Goal: Information Seeking & Learning: Compare options

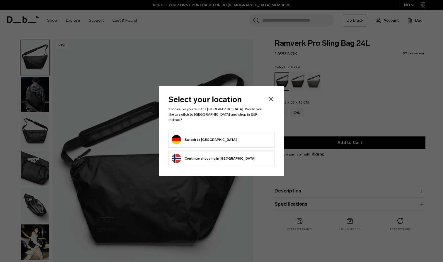
click at [201, 139] on button "Switch to Germany" at bounding box center [204, 139] width 65 height 9
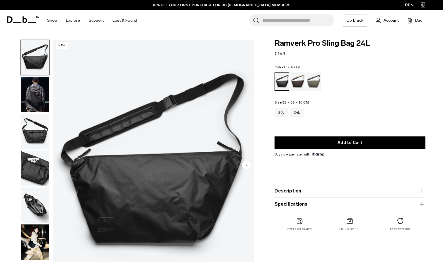
click at [35, 98] on img "button" at bounding box center [35, 94] width 28 height 35
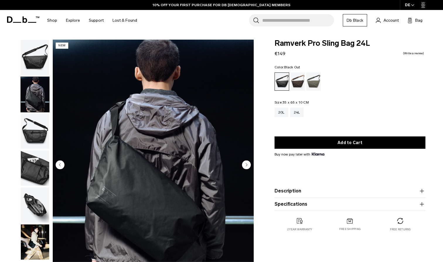
click at [33, 59] on img "button" at bounding box center [35, 57] width 28 height 35
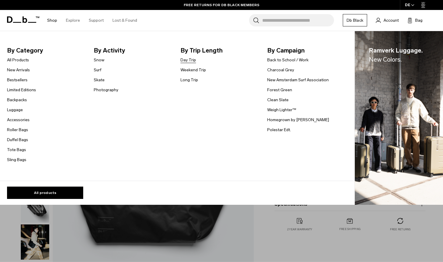
click at [182, 61] on link "Day Trip" at bounding box center [188, 60] width 16 height 6
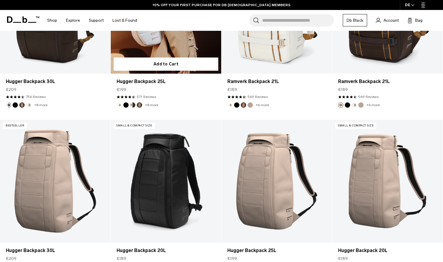
scroll to position [165, 0]
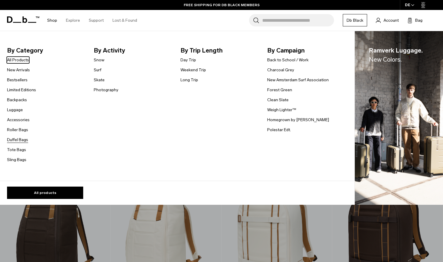
click at [24, 141] on link "Duffel Bags" at bounding box center [17, 139] width 21 height 6
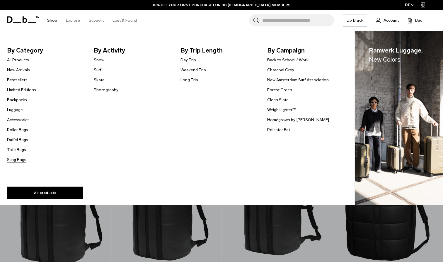
click at [20, 161] on link "Sling Bags" at bounding box center [16, 159] width 19 height 6
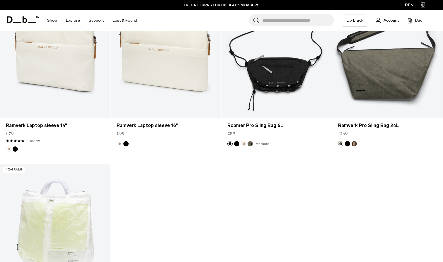
scroll to position [1132, 0]
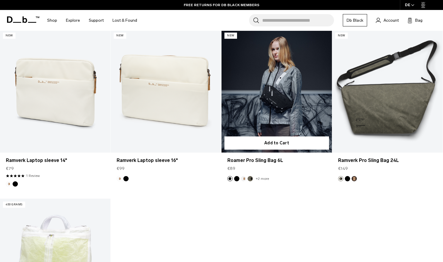
click at [268, 113] on link "Roamer Pro Sling Bag 6L" at bounding box center [276, 91] width 110 height 123
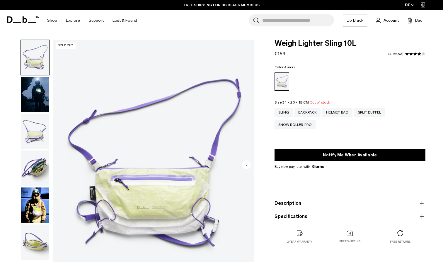
click at [246, 167] on circle "Next slide" at bounding box center [246, 164] width 9 height 9
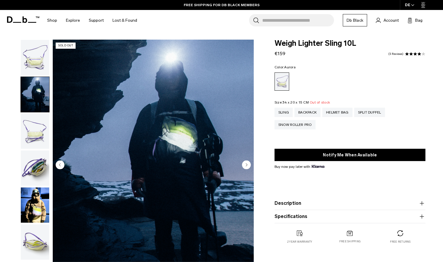
click at [246, 167] on circle "Next slide" at bounding box center [246, 164] width 9 height 9
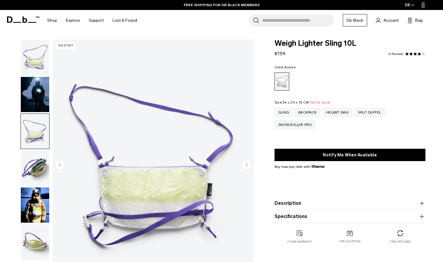
click at [246, 167] on circle "Next slide" at bounding box center [246, 164] width 9 height 9
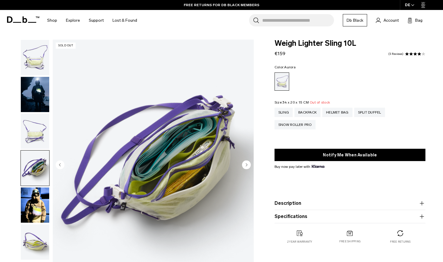
click at [246, 167] on circle "Next slide" at bounding box center [246, 164] width 9 height 9
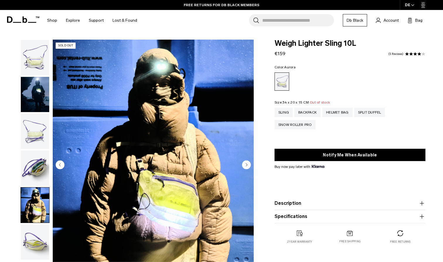
click at [246, 167] on circle "Next slide" at bounding box center [246, 164] width 9 height 9
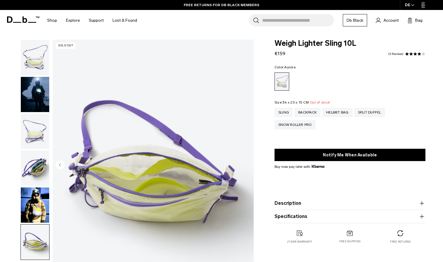
click at [246, 167] on img "6 / 6" at bounding box center [153, 165] width 201 height 251
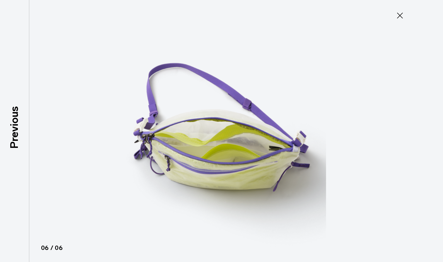
click at [399, 19] on icon at bounding box center [399, 15] width 9 height 9
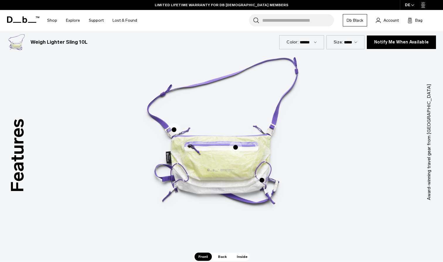
scroll to position [303, 0]
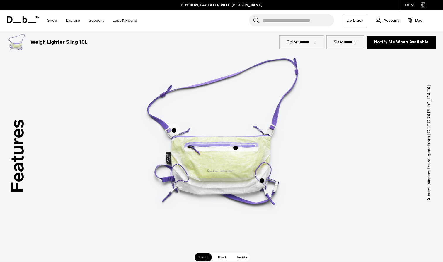
click at [236, 149] on span "1 / 3" at bounding box center [235, 147] width 13 height 13
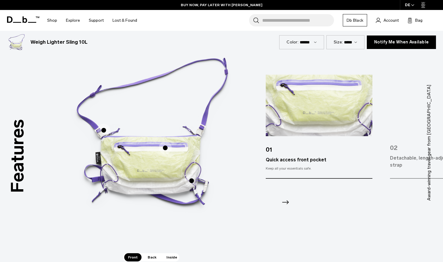
click at [191, 183] on span "1 / 3" at bounding box center [191, 180] width 13 height 13
click at [194, 179] on span "1 / 3" at bounding box center [191, 180] width 13 height 13
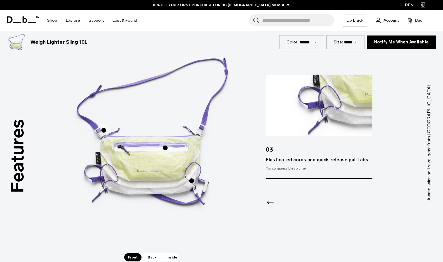
click at [104, 128] on span "1 / 3" at bounding box center [103, 130] width 13 height 13
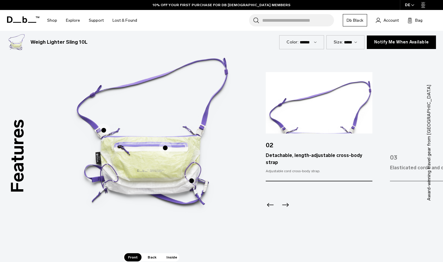
click at [153, 255] on span "Back" at bounding box center [152, 257] width 16 height 8
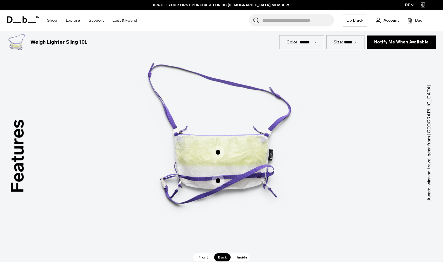
click at [236, 258] on span "Inside" at bounding box center [242, 257] width 18 height 8
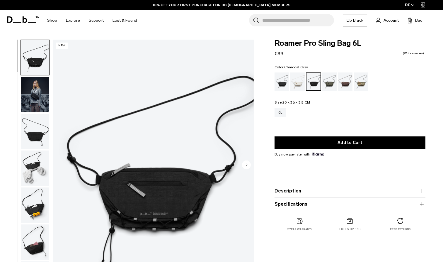
click at [245, 165] on circle "Next slide" at bounding box center [246, 164] width 9 height 9
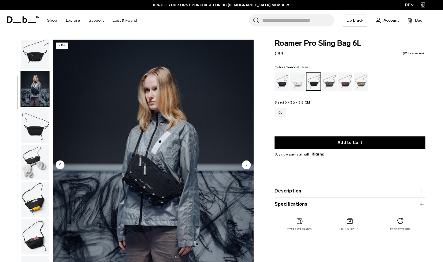
click at [245, 165] on circle "Next slide" at bounding box center [246, 164] width 9 height 9
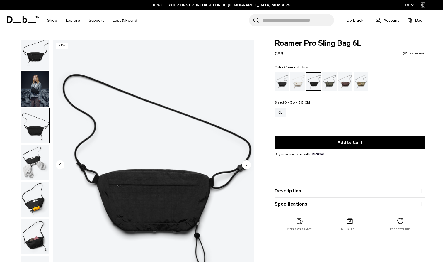
click at [245, 165] on circle "Next slide" at bounding box center [246, 164] width 9 height 9
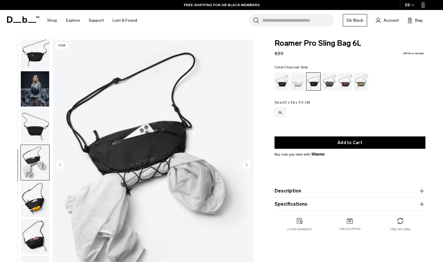
click at [246, 166] on circle "Next slide" at bounding box center [246, 164] width 9 height 9
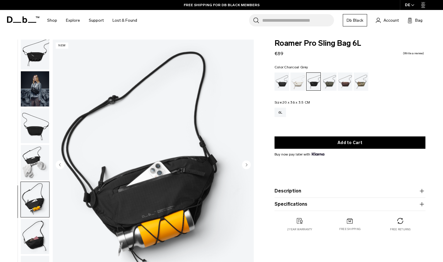
click at [246, 166] on circle "Next slide" at bounding box center [246, 164] width 9 height 9
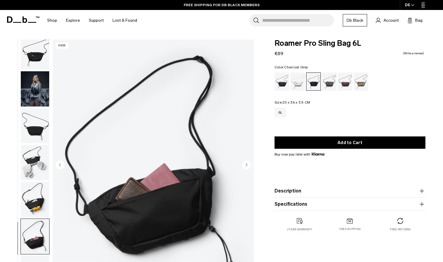
click at [246, 166] on circle "Next slide" at bounding box center [246, 164] width 9 height 9
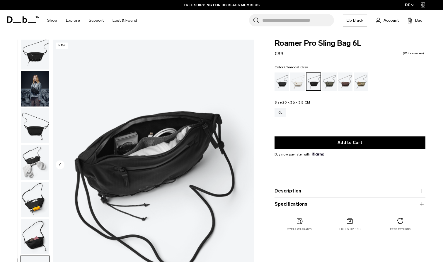
click at [246, 166] on img "7 / 7" at bounding box center [153, 165] width 201 height 251
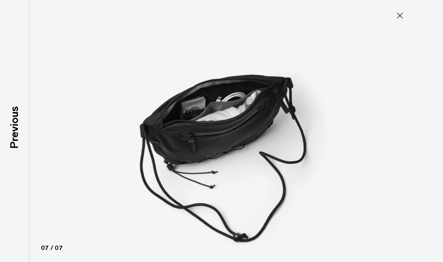
type button "Close"
click at [400, 16] on icon at bounding box center [399, 15] width 9 height 9
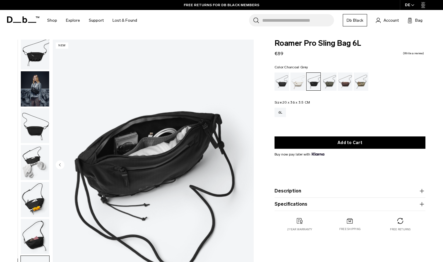
click at [35, 93] on img "button" at bounding box center [35, 88] width 28 height 35
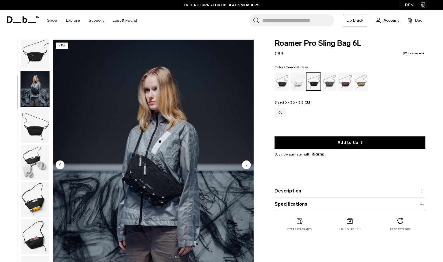
click at [33, 62] on img "button" at bounding box center [35, 51] width 28 height 35
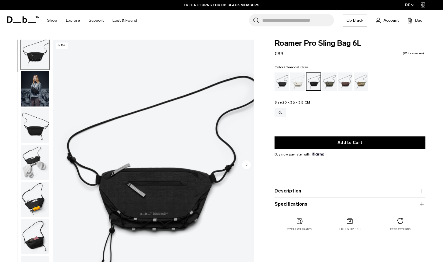
scroll to position [0, 0]
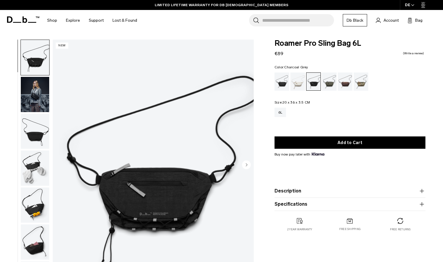
click at [38, 147] on img "button" at bounding box center [35, 131] width 28 height 35
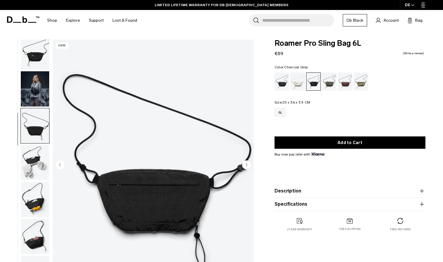
click at [36, 60] on img "button" at bounding box center [35, 51] width 28 height 35
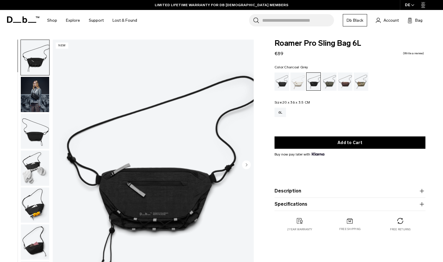
click at [165, 204] on img "1 / 7" at bounding box center [153, 165] width 201 height 251
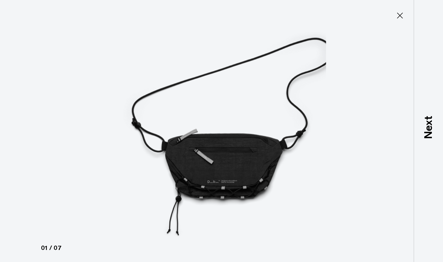
click at [398, 17] on icon at bounding box center [399, 15] width 9 height 9
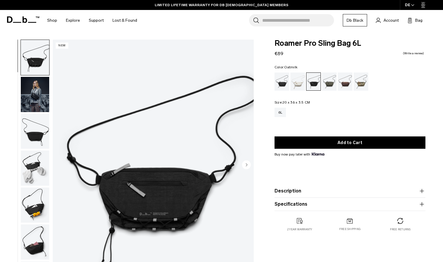
click at [298, 82] on div "Oatmilk" at bounding box center [297, 81] width 15 height 18
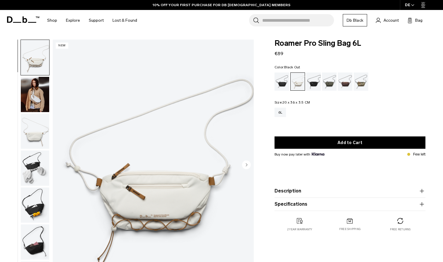
click at [285, 84] on div "Black Out" at bounding box center [281, 81] width 15 height 18
